Goal: Check status: Check status

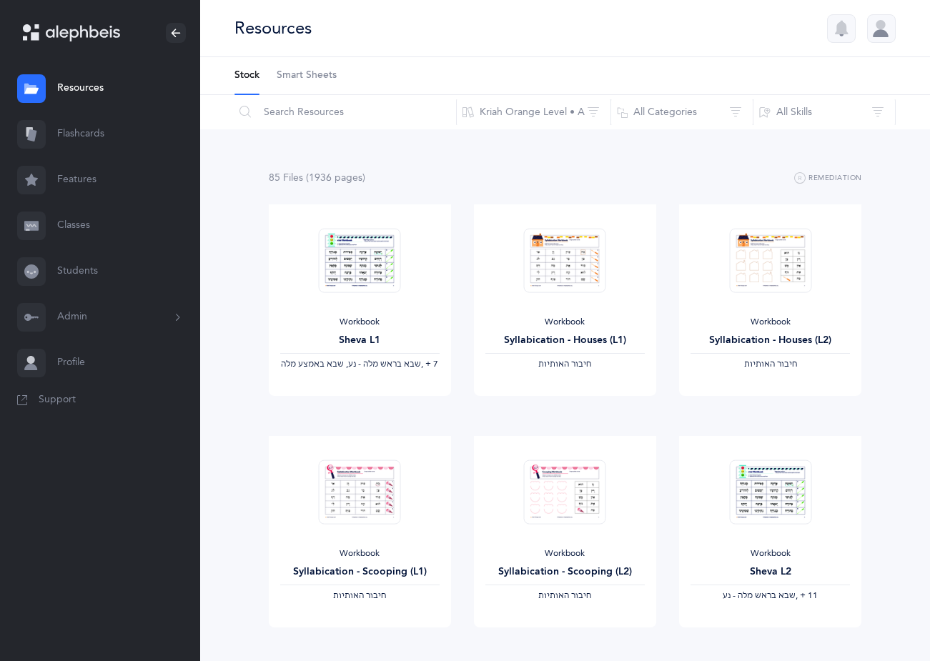
click at [64, 224] on link "Classes" at bounding box center [100, 226] width 200 height 46
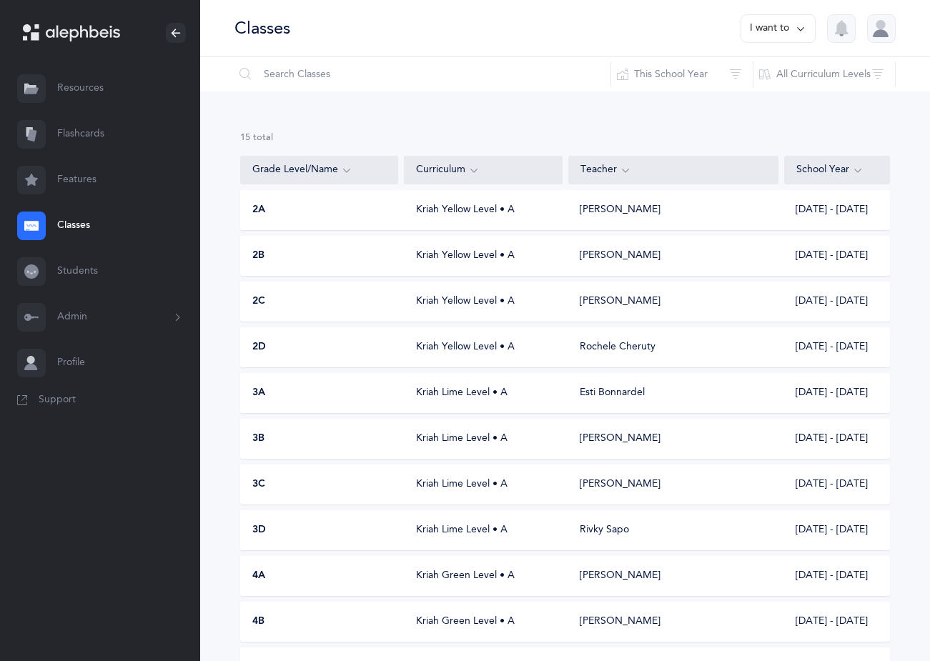
click at [471, 344] on div "Kriah Yellow Level • A" at bounding box center [483, 347] width 158 height 14
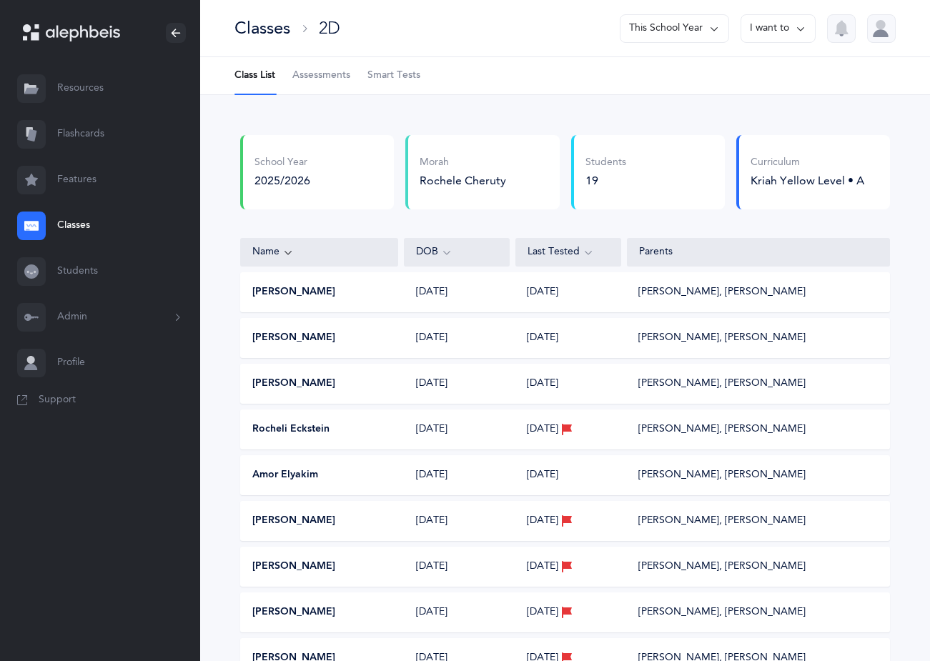
click at [80, 227] on link "Classes" at bounding box center [100, 226] width 200 height 46
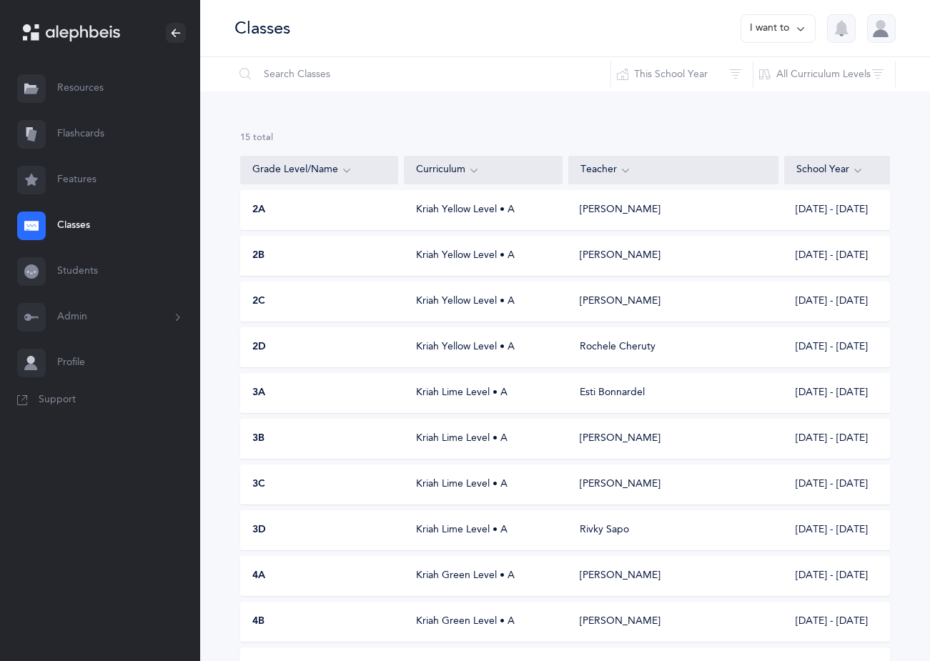
click at [477, 259] on div "Kriah Yellow Level • A" at bounding box center [483, 256] width 158 height 14
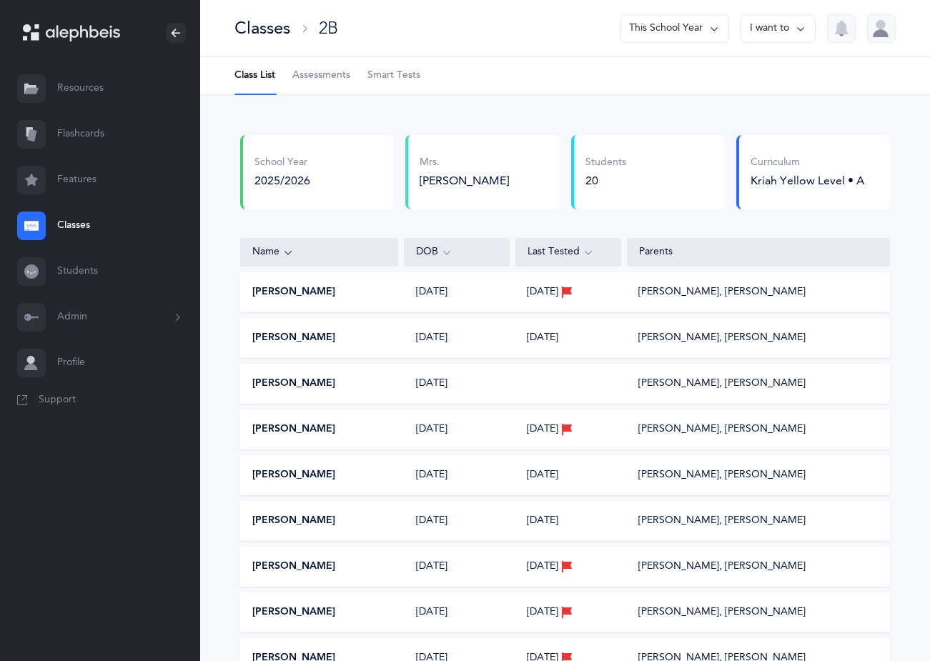
click at [65, 224] on link "Classes" at bounding box center [100, 226] width 200 height 46
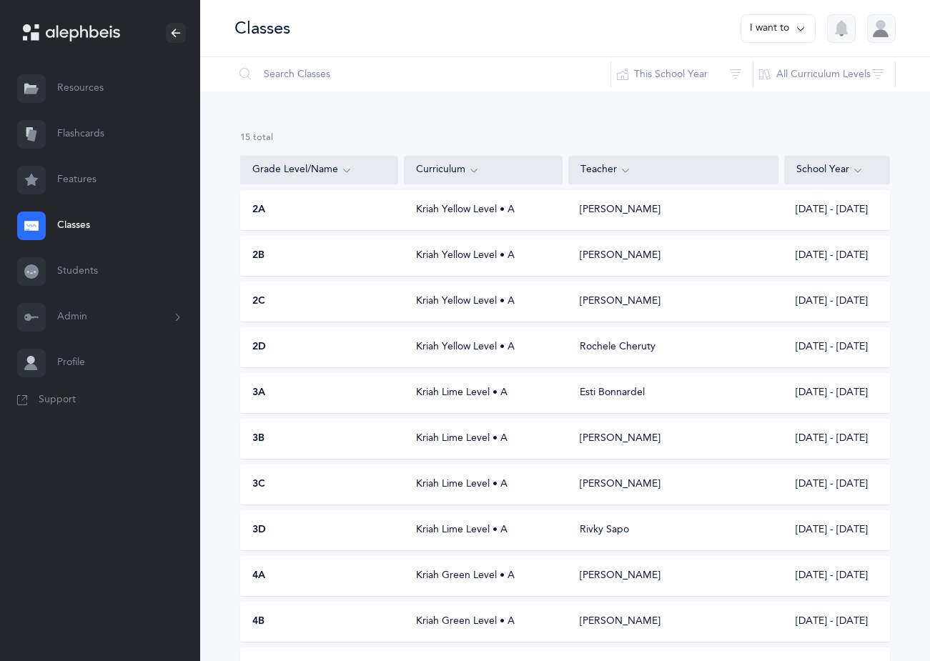
click at [460, 259] on div "Kriah Yellow Level • A" at bounding box center [483, 256] width 158 height 14
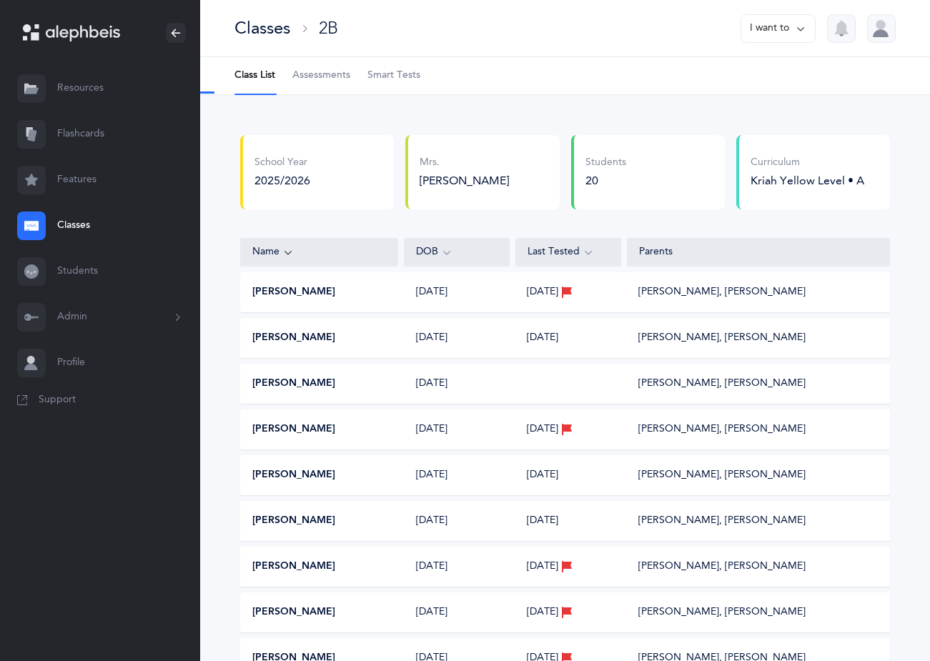
click at [324, 70] on span "Assessments" at bounding box center [321, 76] width 58 height 14
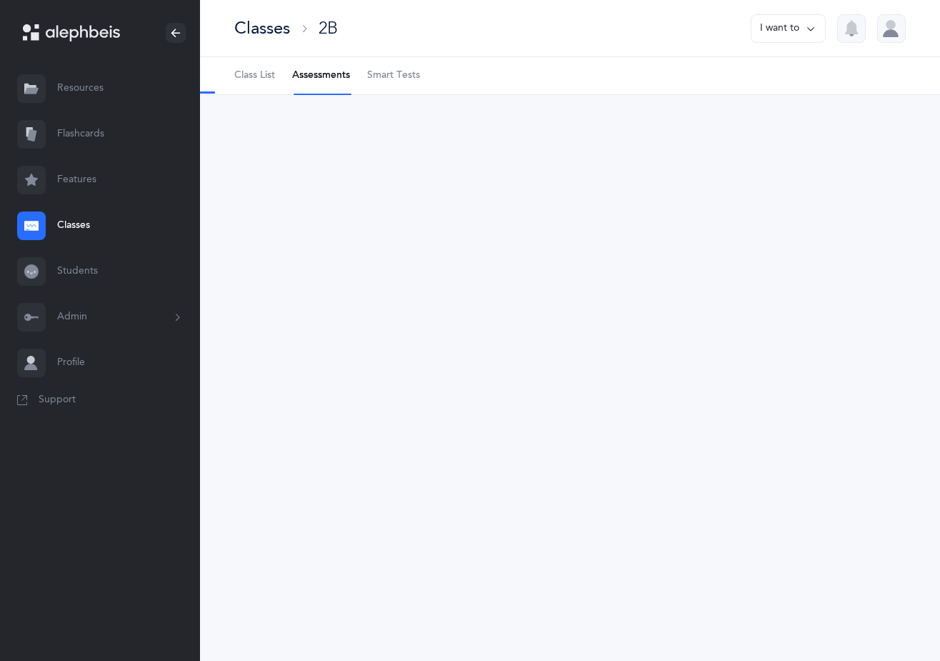
select select "2"
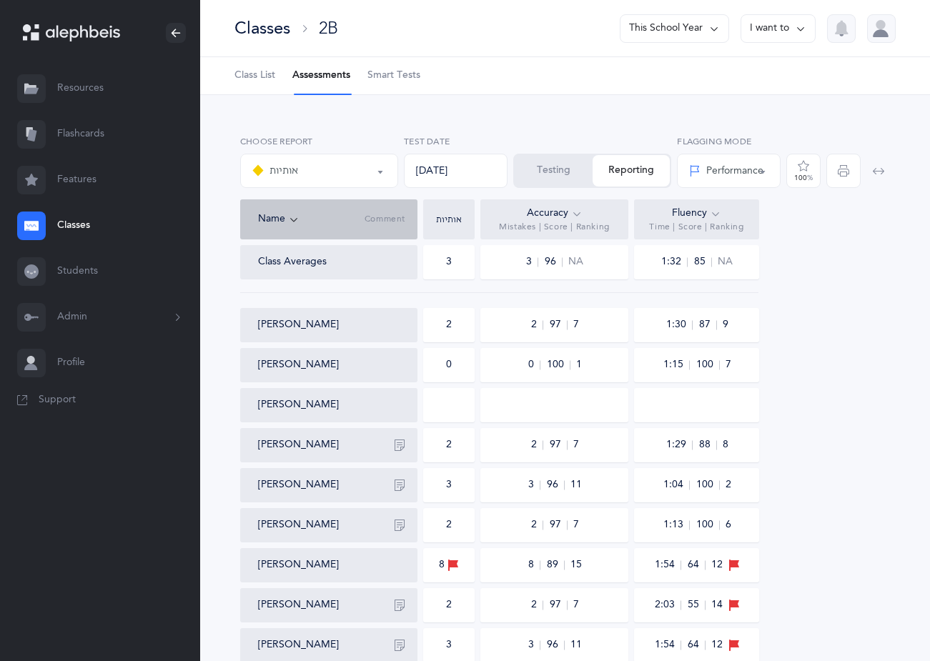
click at [632, 174] on div "Testing Reporting" at bounding box center [592, 171] width 158 height 34
click at [833, 174] on span "button" at bounding box center [843, 171] width 34 height 34
